Goal: Task Accomplishment & Management: Manage account settings

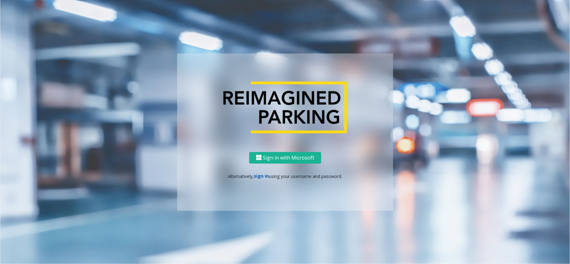
click at [265, 175] on link "sign in" at bounding box center [261, 176] width 15 height 6
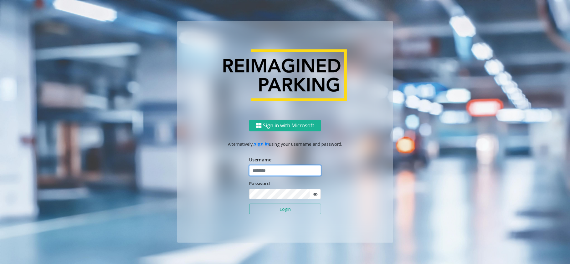
click at [266, 167] on input "text" at bounding box center [285, 170] width 72 height 11
type input "**********"
click at [277, 187] on button "Login" at bounding box center [285, 209] width 72 height 11
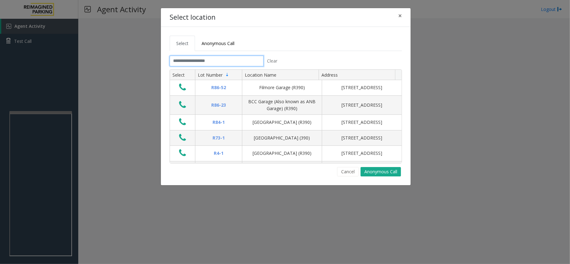
click at [188, 62] on input "text" at bounding box center [217, 61] width 94 height 11
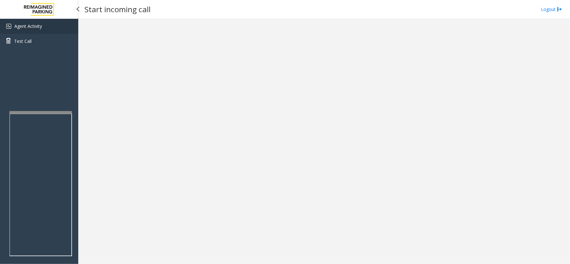
click at [57, 30] on link "Agent Activity" at bounding box center [39, 26] width 78 height 15
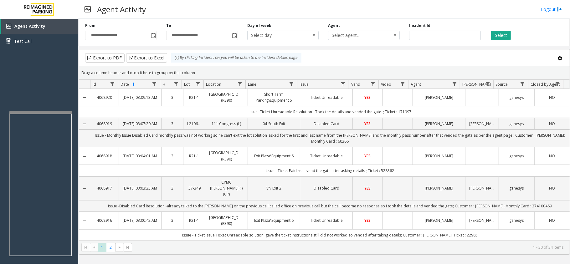
drag, startPoint x: 241, startPoint y: 114, endPoint x: 440, endPoint y: 108, distance: 199.3
click at [440, 108] on td "Issue -Ticket Unreadable Resolution - Took the details and vended the gate. ; T…" at bounding box center [330, 112] width 480 height 12
click at [420, 117] on td "Issue -Ticket Unreadable Resolution - Took the details and vended the gate. ; T…" at bounding box center [330, 112] width 480 height 12
drag, startPoint x: 424, startPoint y: 113, endPoint x: 237, endPoint y: 118, distance: 186.2
click at [243, 118] on td "Issue -Ticket Unreadable Resolution - Took the details and vended the gate. ; T…" at bounding box center [330, 112] width 480 height 12
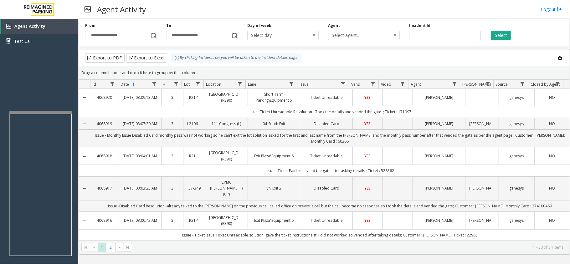
click at [237, 118] on td "Issue -Ticket Unreadable Resolution - Took the details and vended the gate. ; T…" at bounding box center [330, 112] width 480 height 12
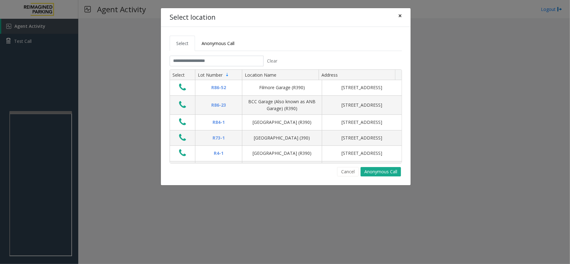
click at [402, 13] on button "×" at bounding box center [400, 15] width 13 height 15
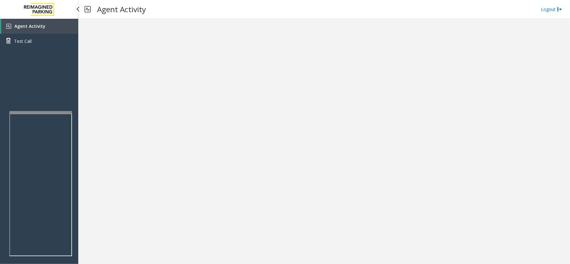
click at [59, 31] on link "Agent Activity" at bounding box center [39, 26] width 77 height 15
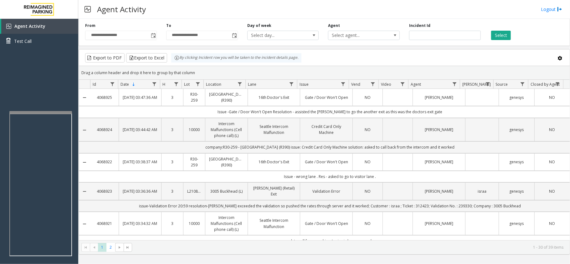
drag, startPoint x: 199, startPoint y: 70, endPoint x: 173, endPoint y: 64, distance: 26.6
click at [173, 64] on kendo-grid "Export to PDF Export to Excel By clicking Incident row you will be taken to the…" at bounding box center [325, 152] width 492 height 206
click at [214, 68] on div "Drag a column header and drop it here to group by that column" at bounding box center [324, 72] width 491 height 11
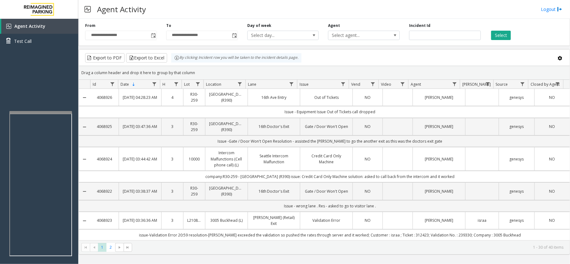
drag, startPoint x: 206, startPoint y: 70, endPoint x: 173, endPoint y: 62, distance: 33.3
click at [173, 62] on kendo-grid "Export to PDF Export to Excel By clicking Incident row you will be taken to the…" at bounding box center [325, 152] width 492 height 206
click at [202, 69] on div "Drag a column header and drop it here to group by that column" at bounding box center [324, 72] width 491 height 11
drag, startPoint x: 199, startPoint y: 70, endPoint x: 177, endPoint y: 61, distance: 24.4
click at [177, 61] on kendo-grid "Export to PDF Export to Excel By clicking Incident row you will be taken to the…" at bounding box center [325, 152] width 492 height 206
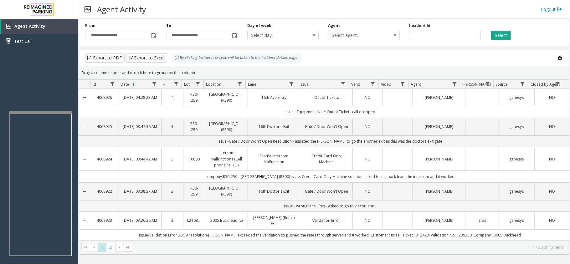
drag, startPoint x: 215, startPoint y: 69, endPoint x: 211, endPoint y: 68, distance: 3.8
click at [214, 69] on div "Drag a column header and drop it here to group by that column" at bounding box center [324, 72] width 491 height 11
click at [214, 73] on div "Drag a column header and drop it here to group by that column" at bounding box center [324, 72] width 491 height 11
